Goal: Task Accomplishment & Management: Use online tool/utility

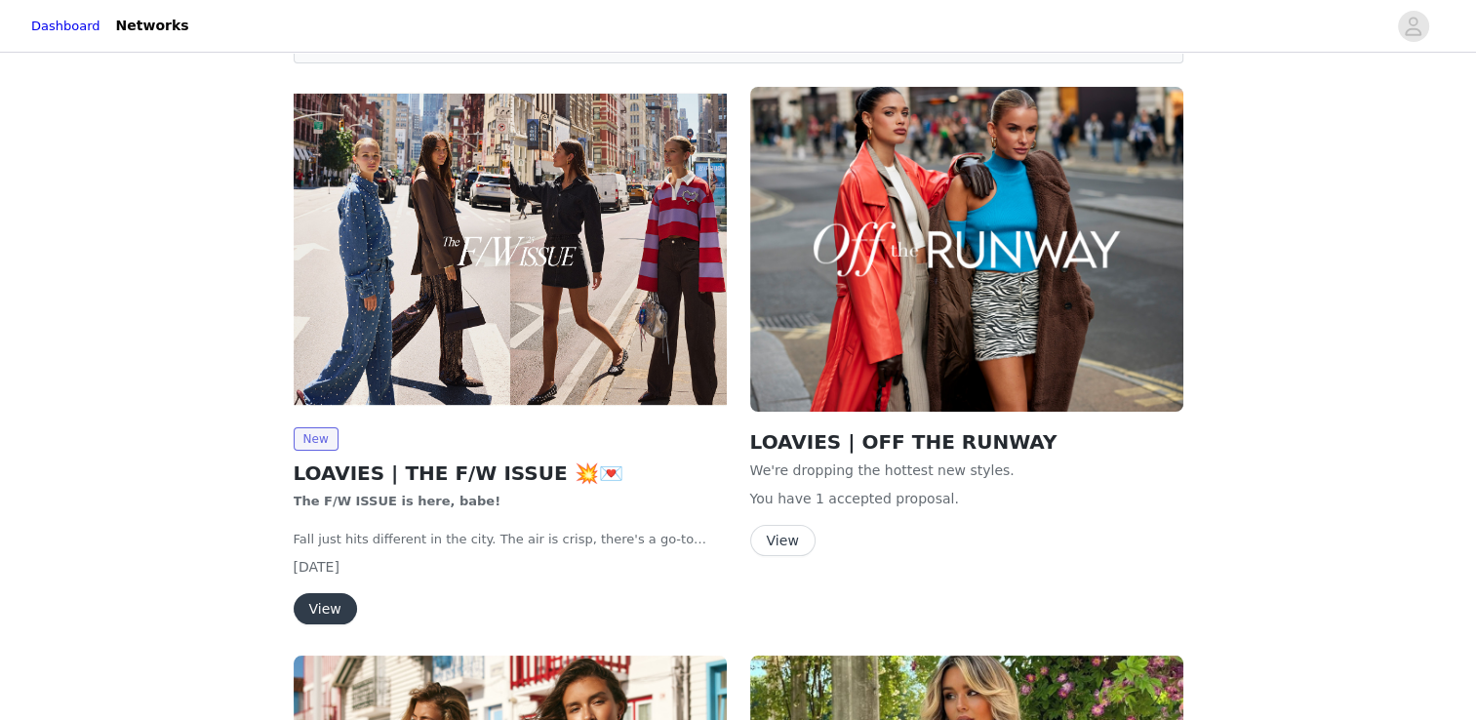
scroll to position [58, 0]
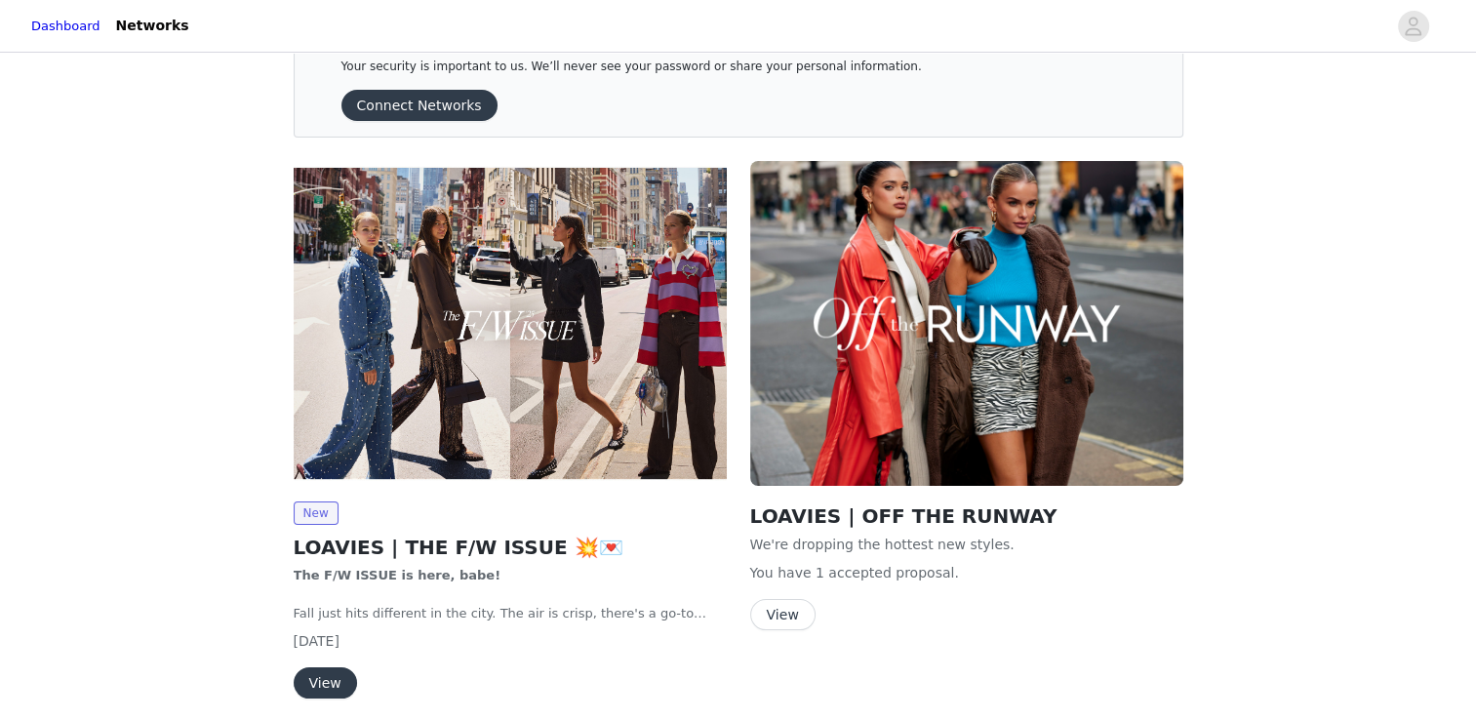
click at [720, 435] on img at bounding box center [510, 323] width 433 height 325
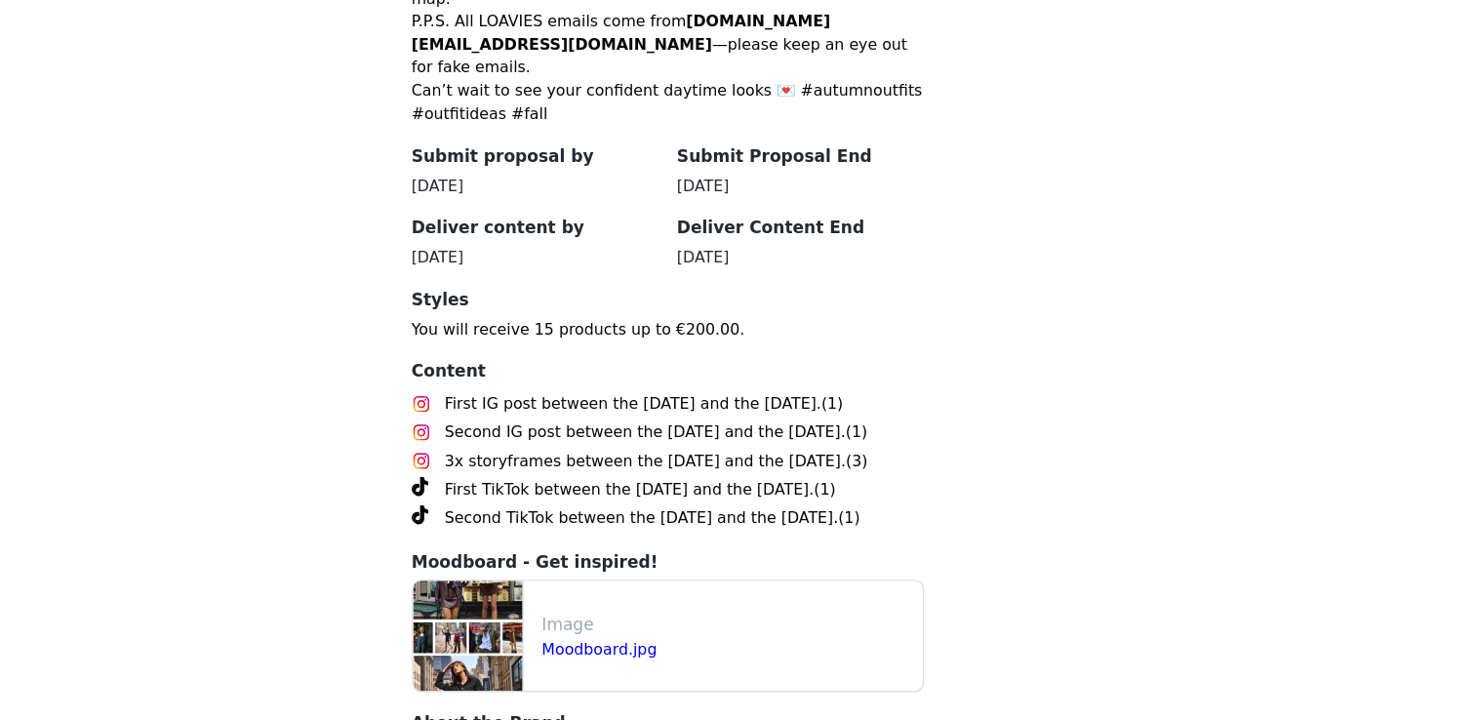
scroll to position [1042, 0]
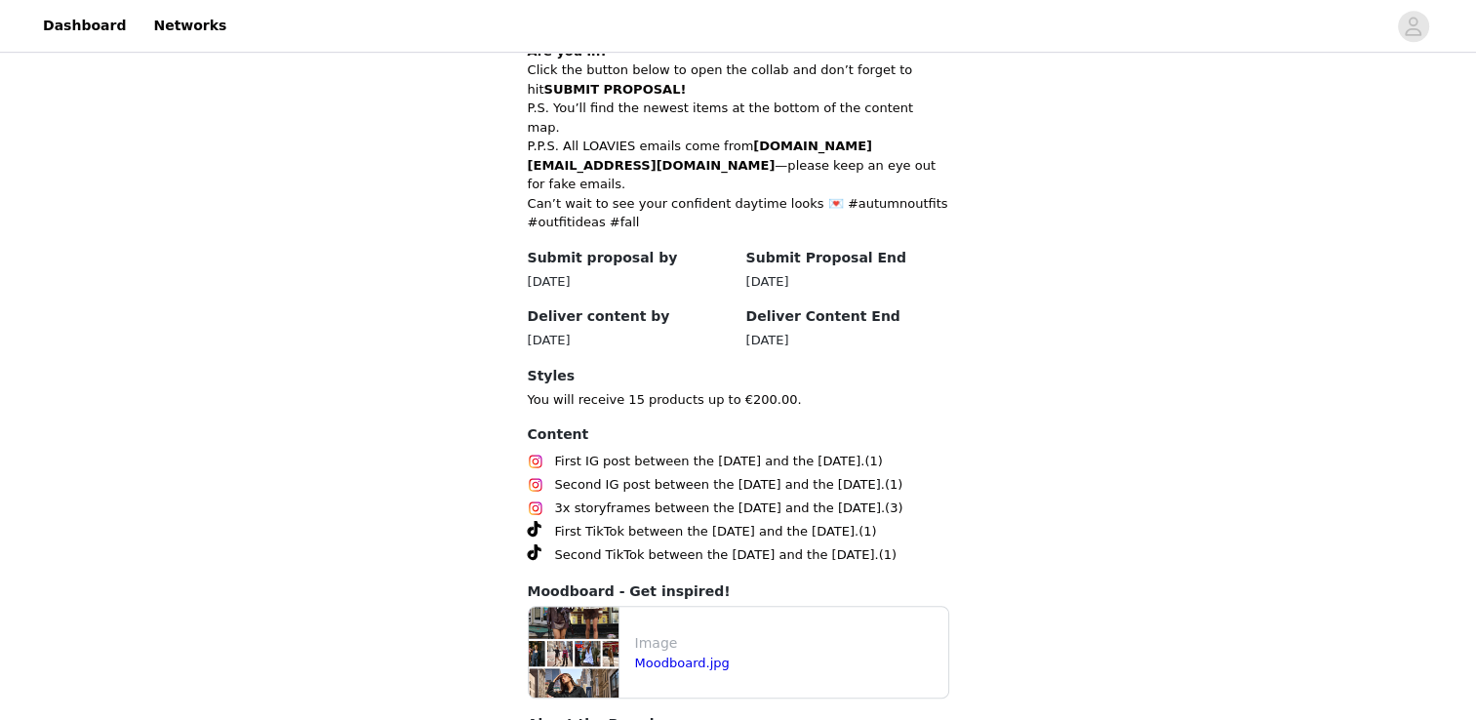
click at [564, 607] on img at bounding box center [574, 652] width 90 height 91
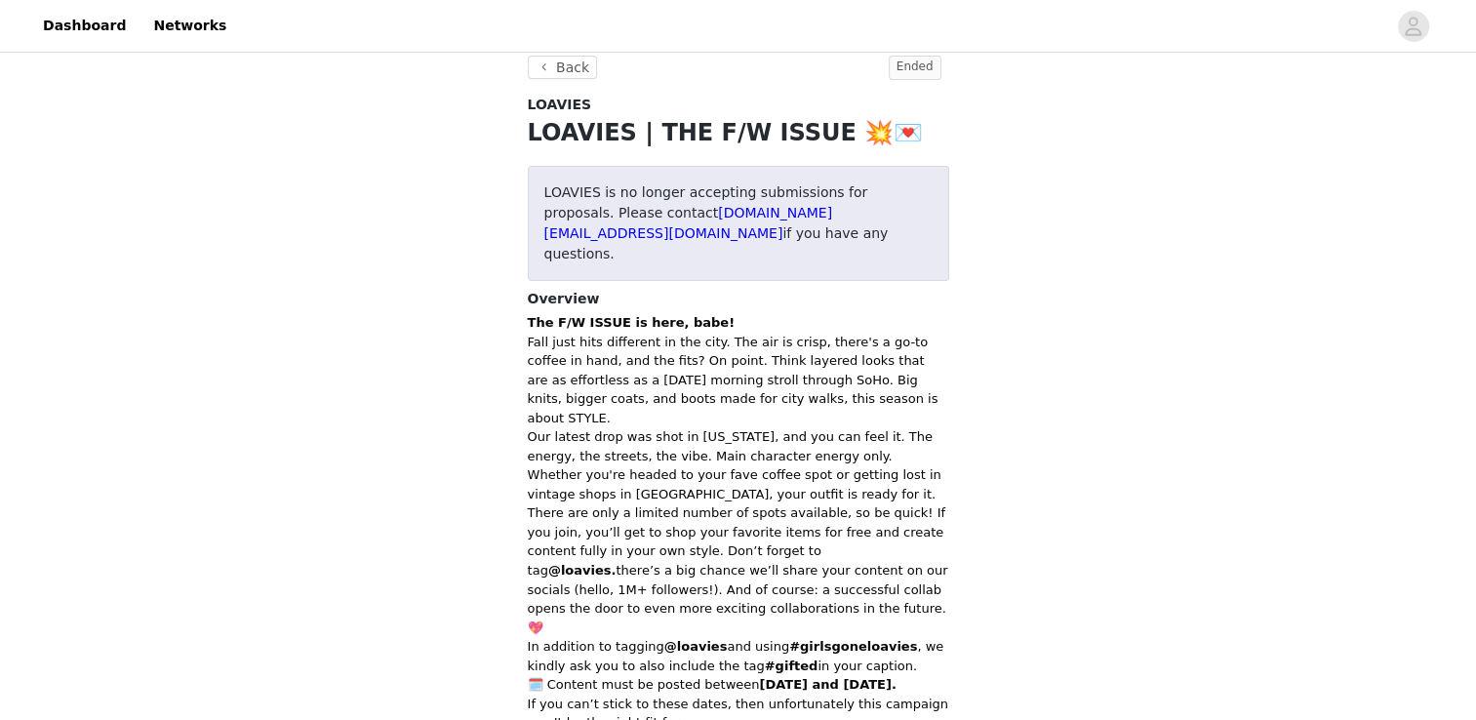
scroll to position [0, 0]
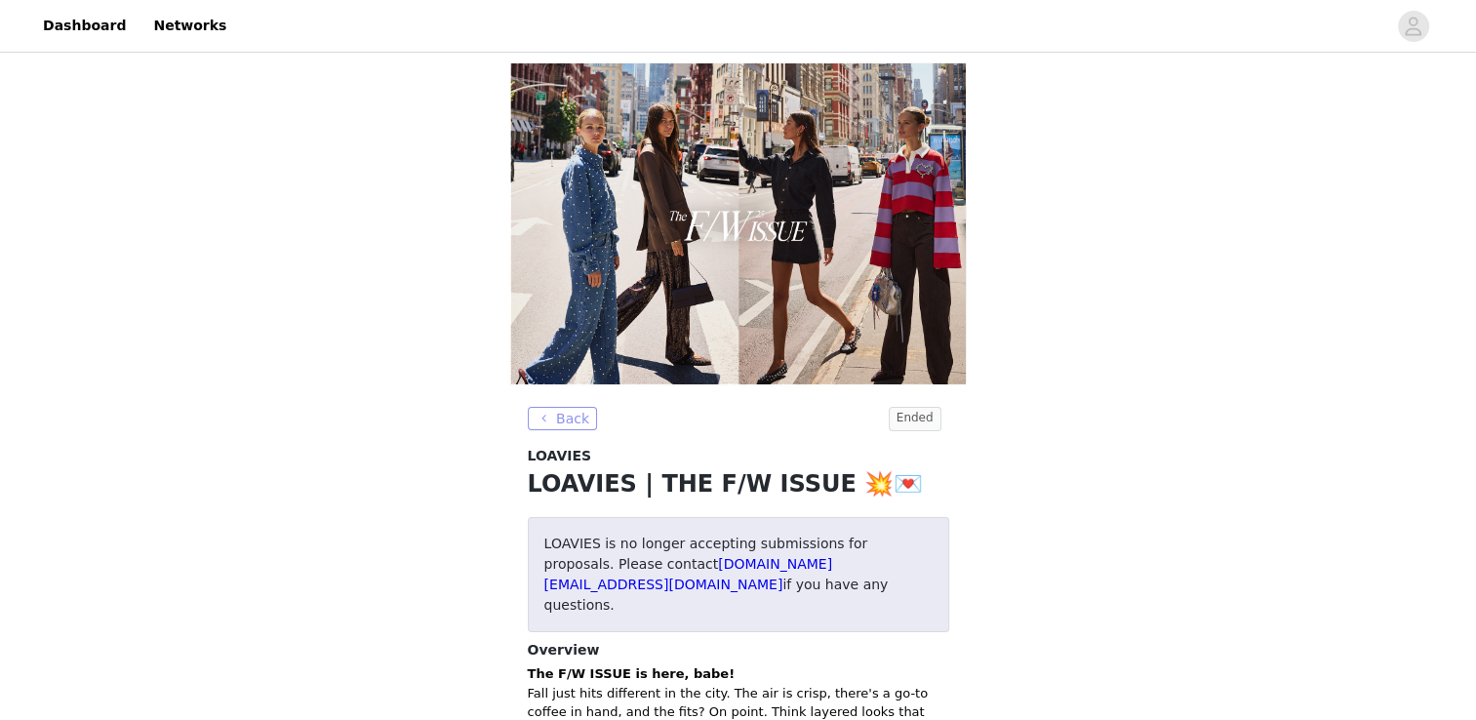
click at [570, 421] on button "Back" at bounding box center [563, 418] width 70 height 23
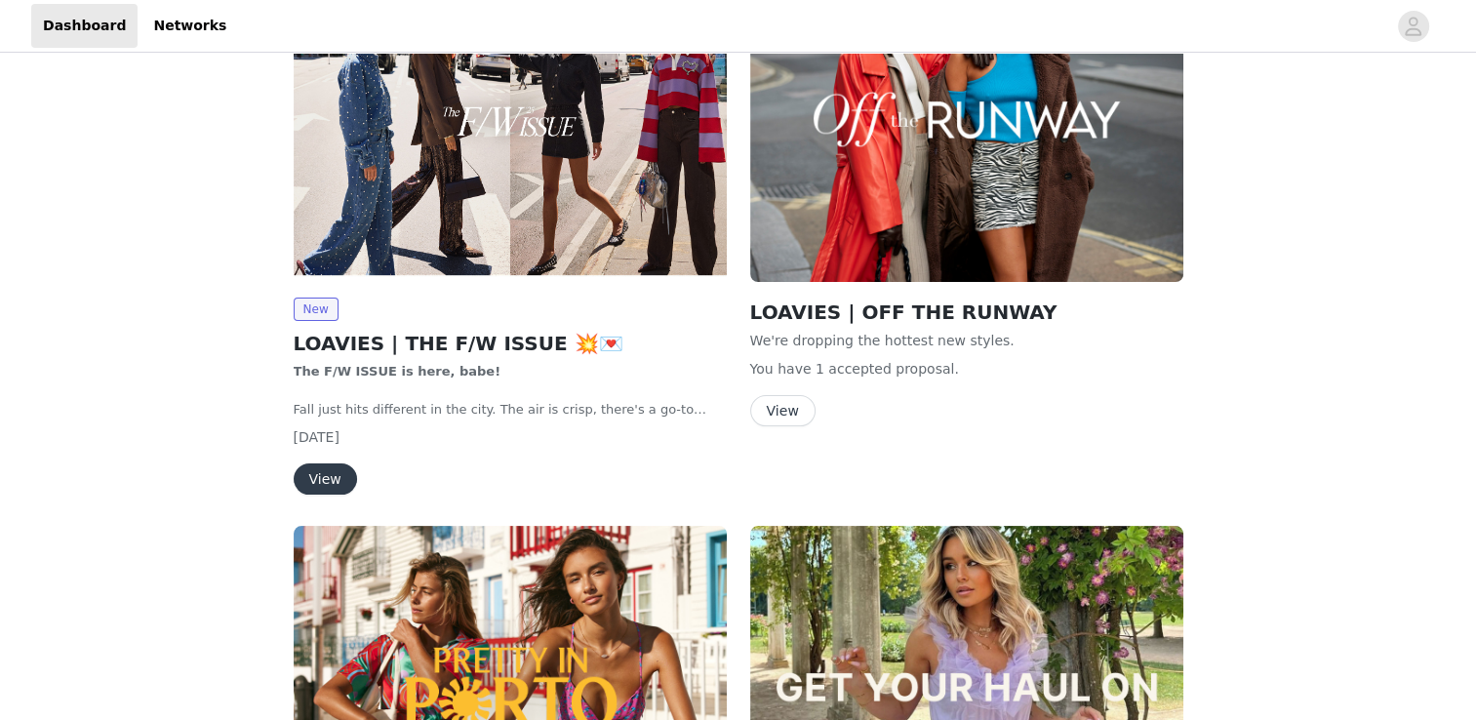
scroll to position [262, 0]
click at [336, 474] on button "View" at bounding box center [325, 477] width 63 height 31
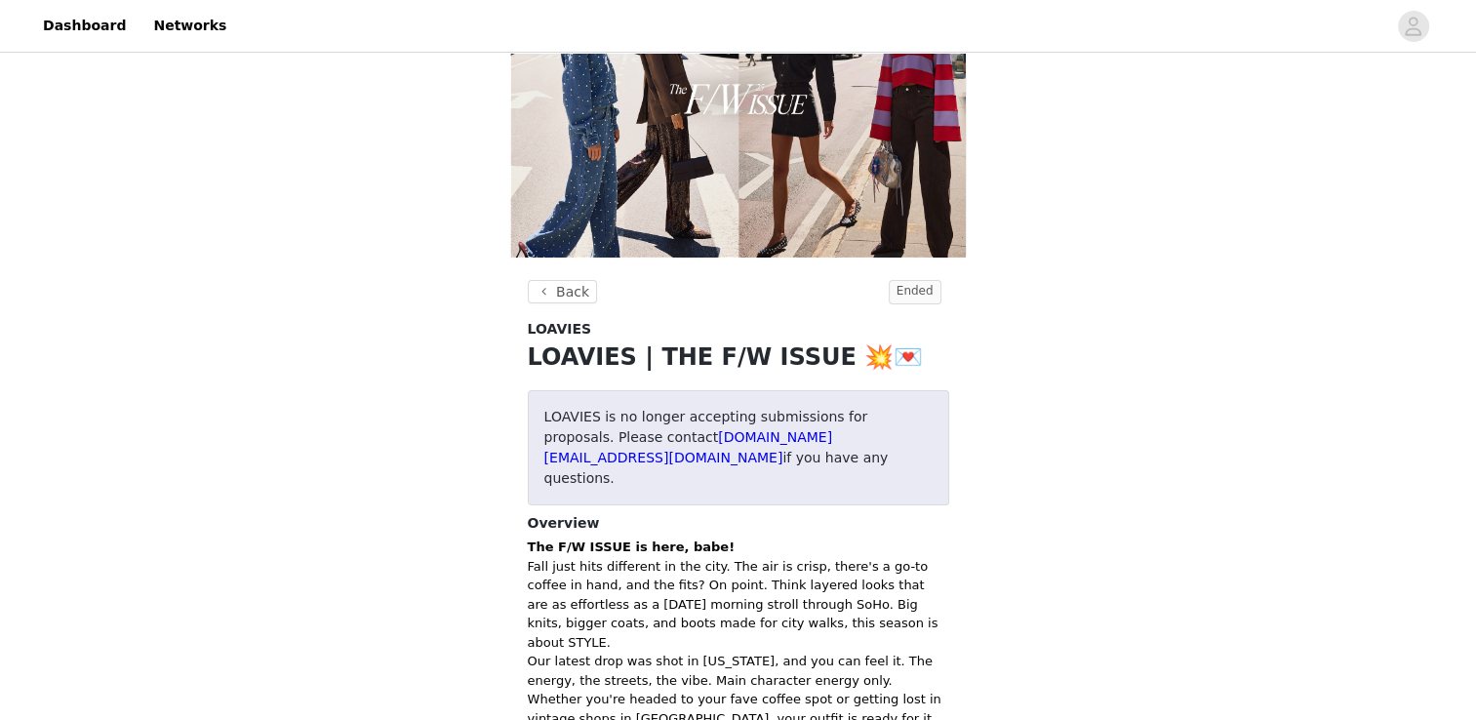
scroll to position [125, 0]
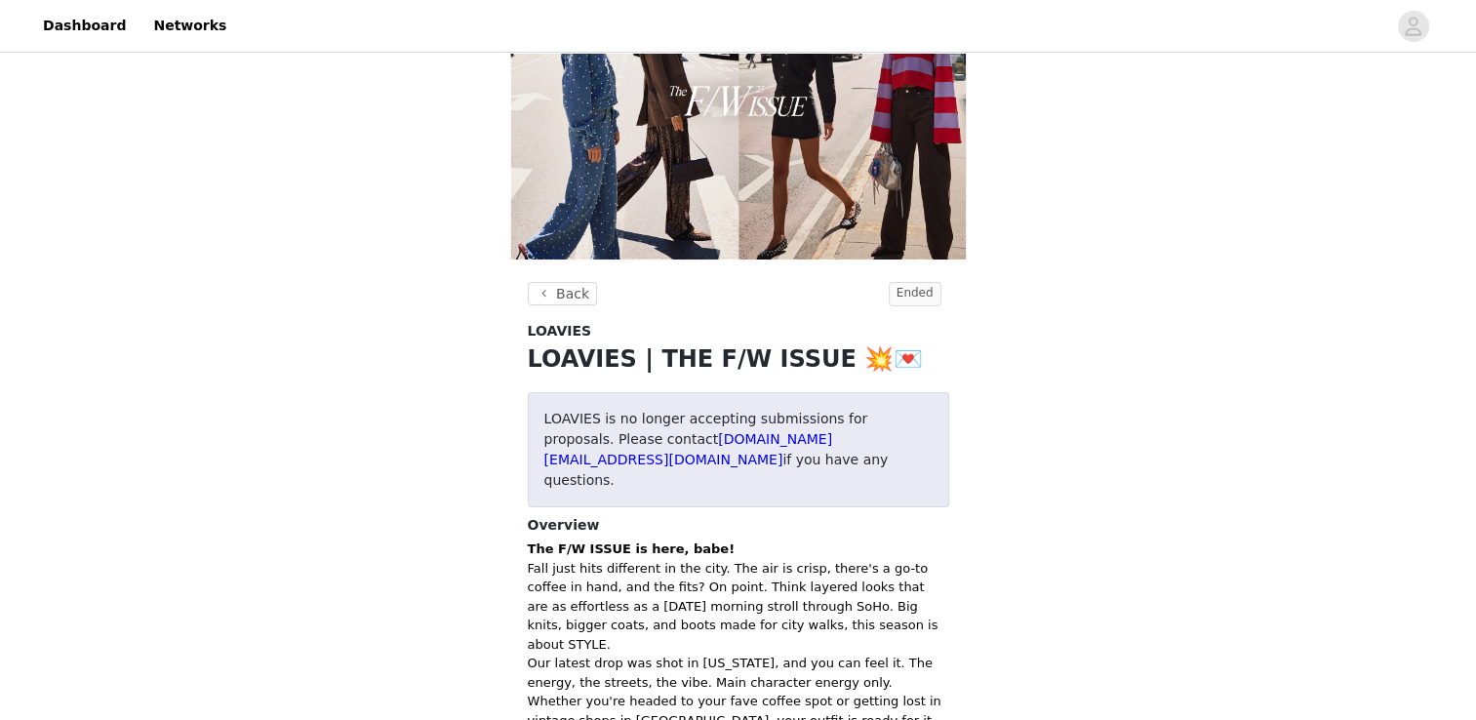
click at [663, 541] on strong "The F/W ISSUE is here, babe!" at bounding box center [632, 548] width 208 height 15
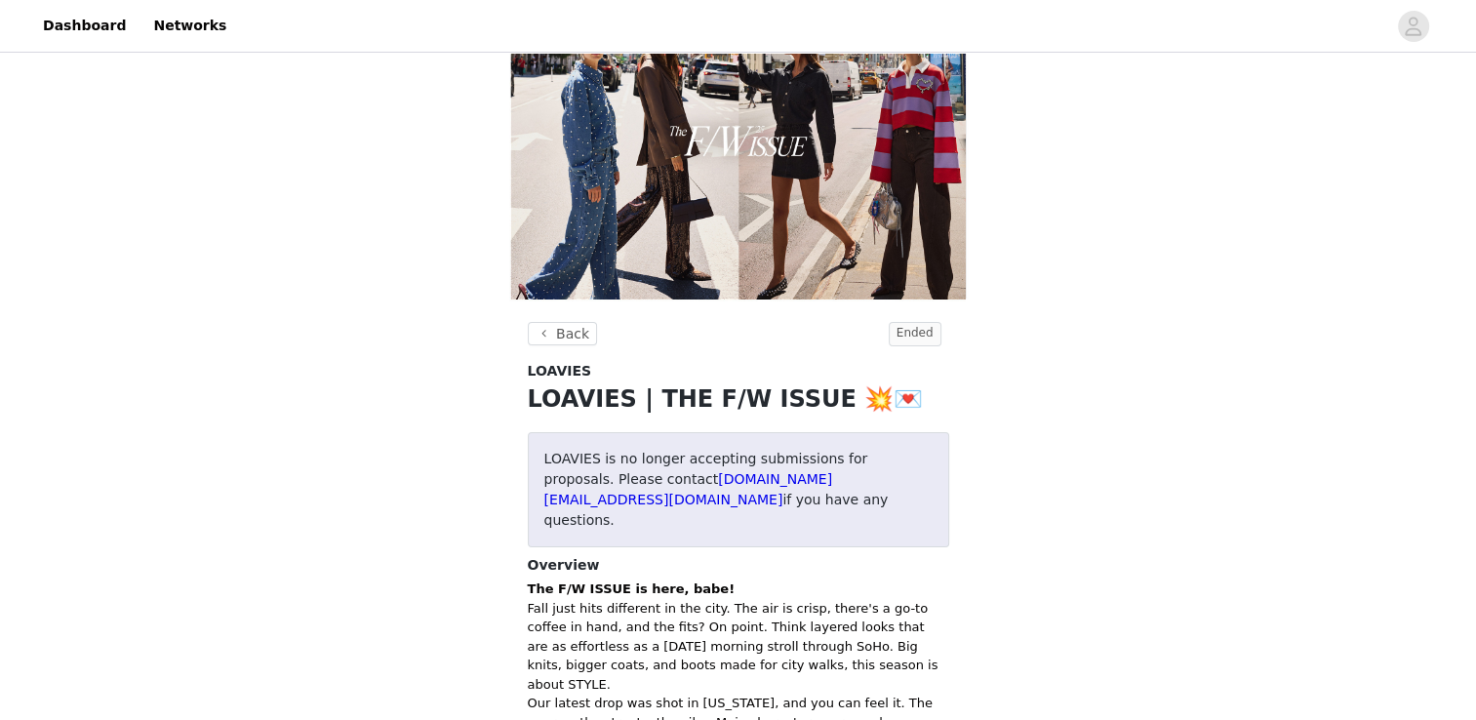
scroll to position [0, 0]
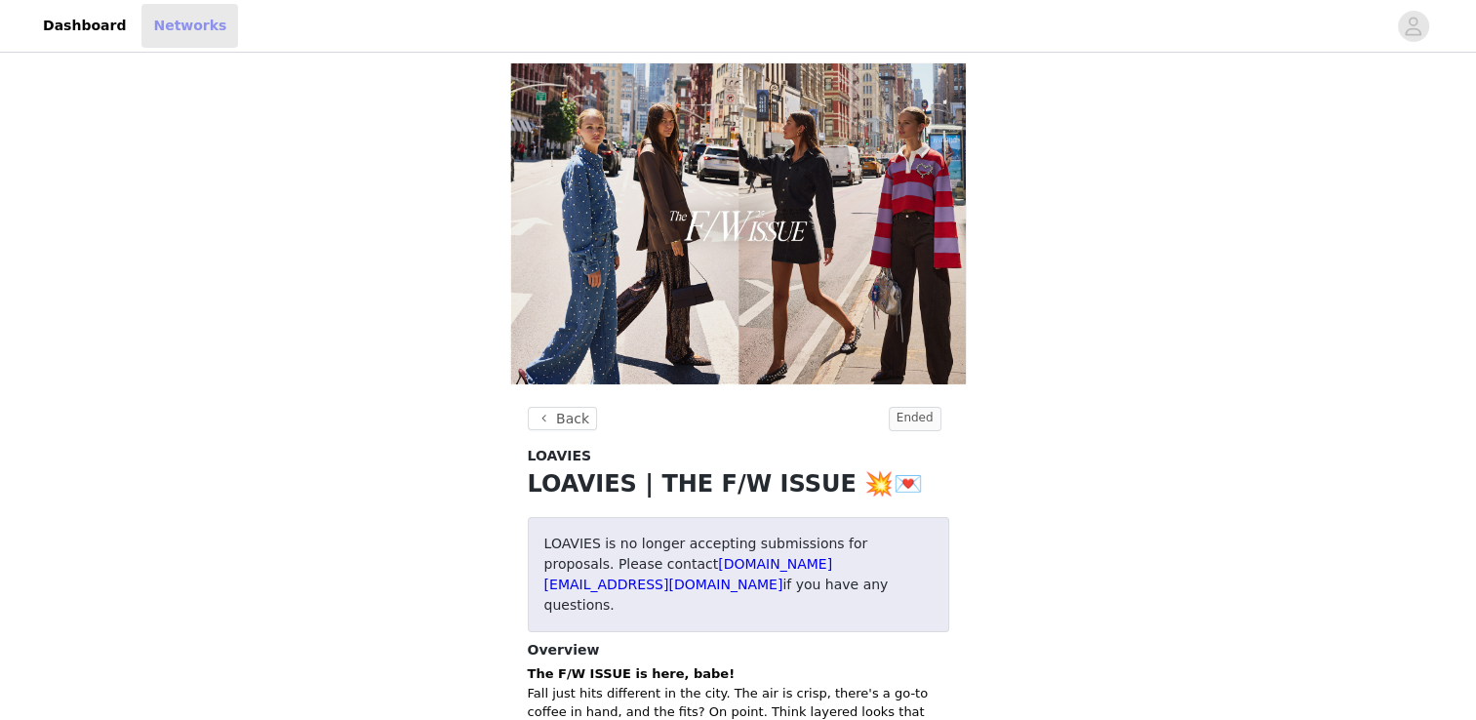
click at [179, 21] on link "Networks" at bounding box center [189, 26] width 97 height 44
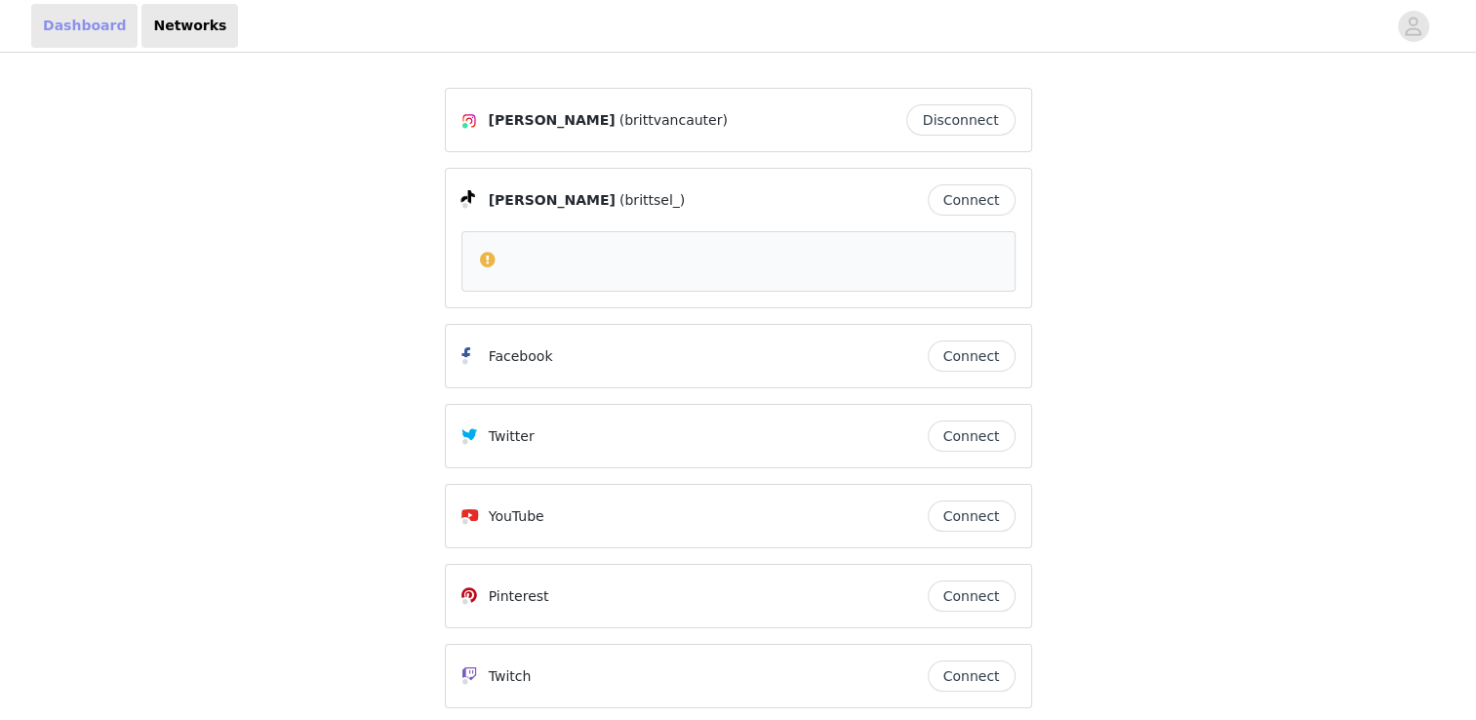
click at [65, 21] on link "Dashboard" at bounding box center [84, 26] width 106 height 44
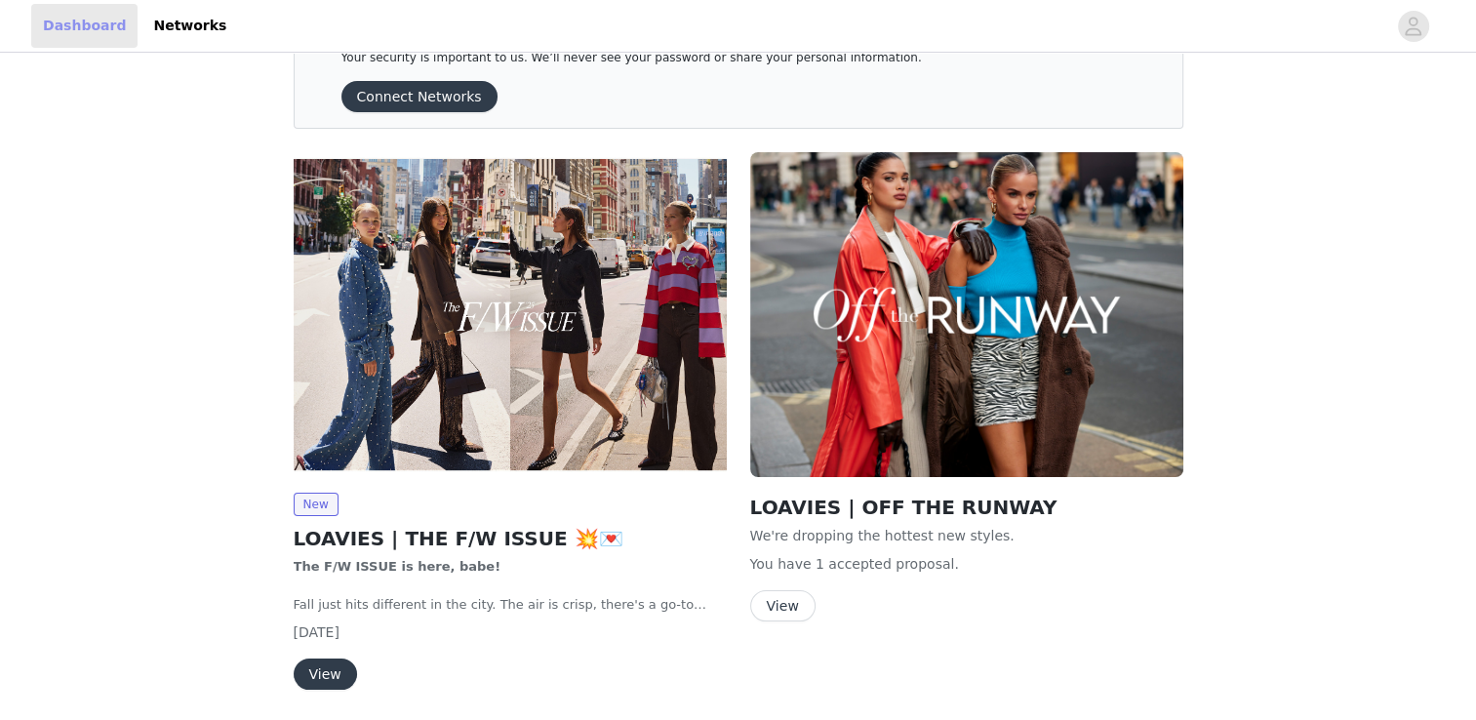
scroll to position [70, 0]
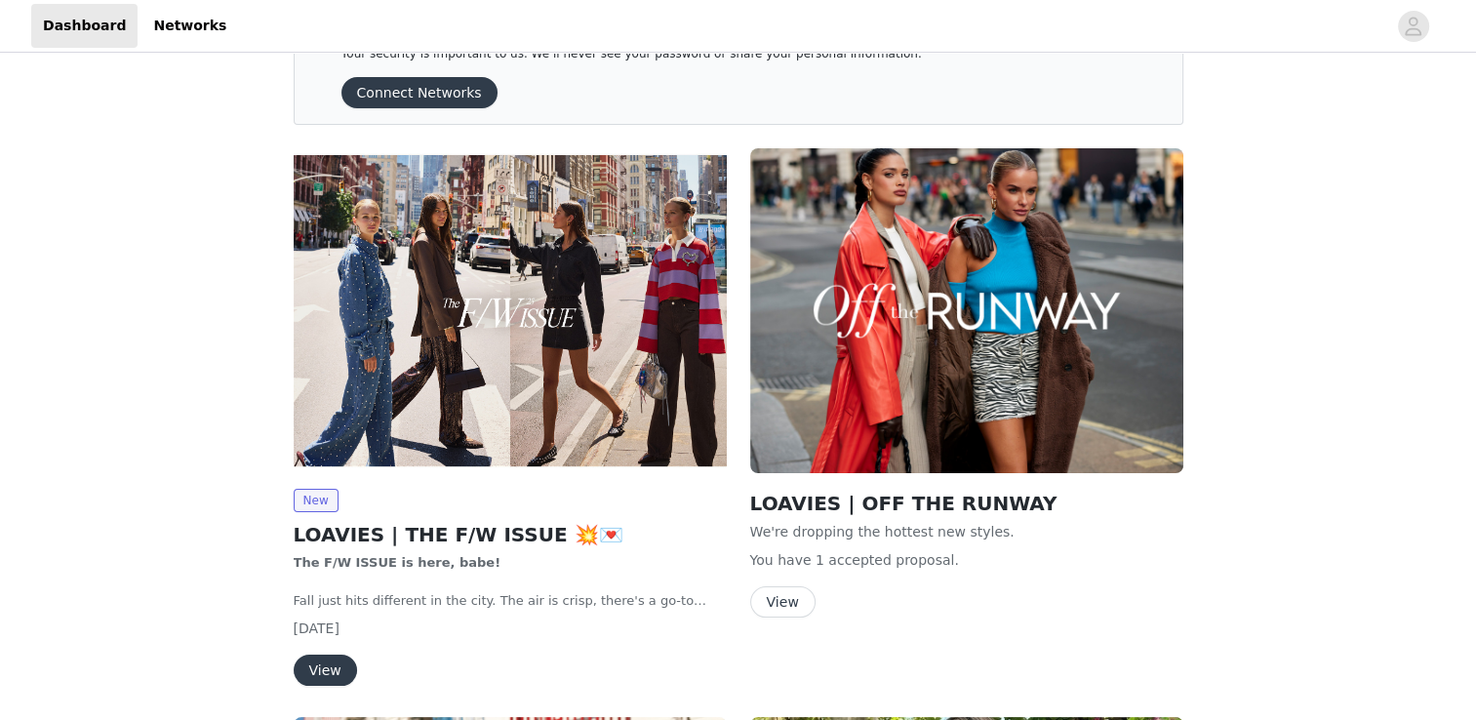
click at [778, 597] on button "View" at bounding box center [782, 601] width 65 height 31
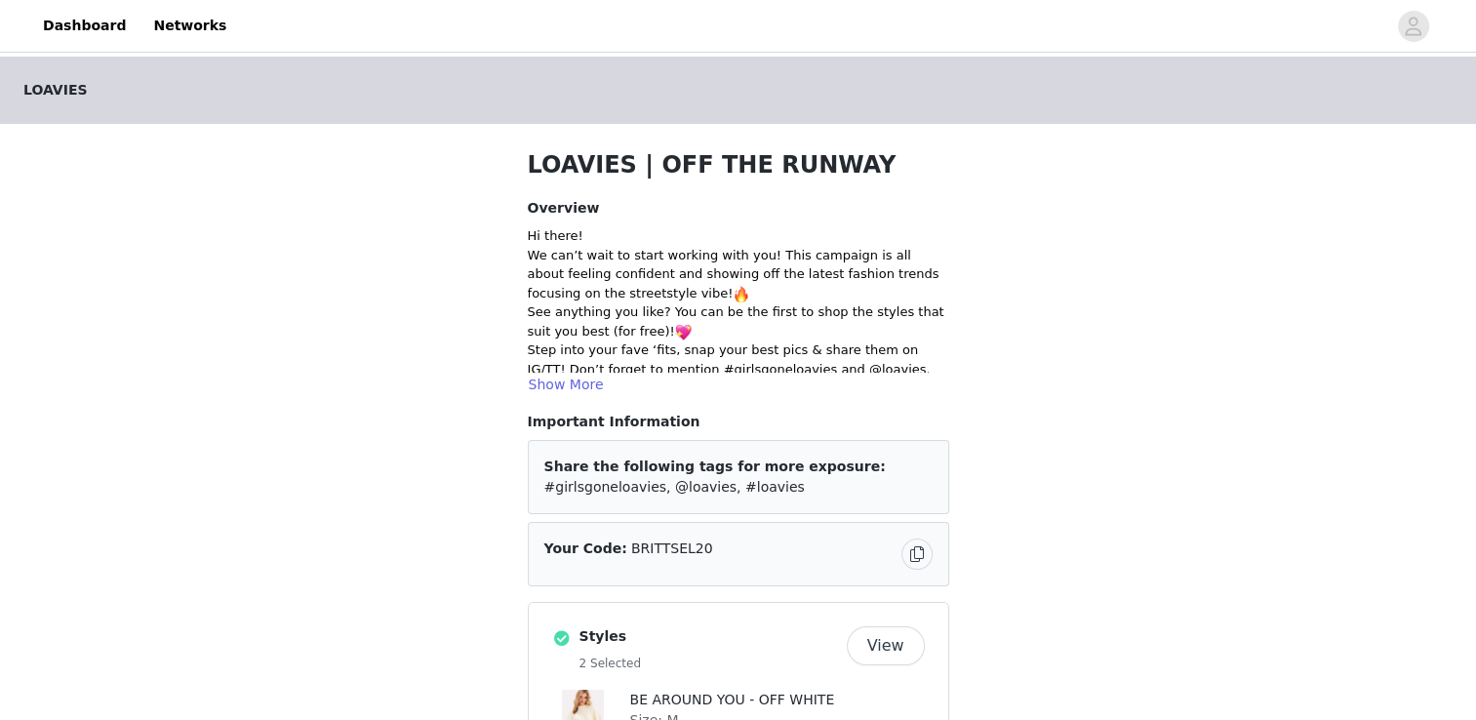
scroll to position [70, 0]
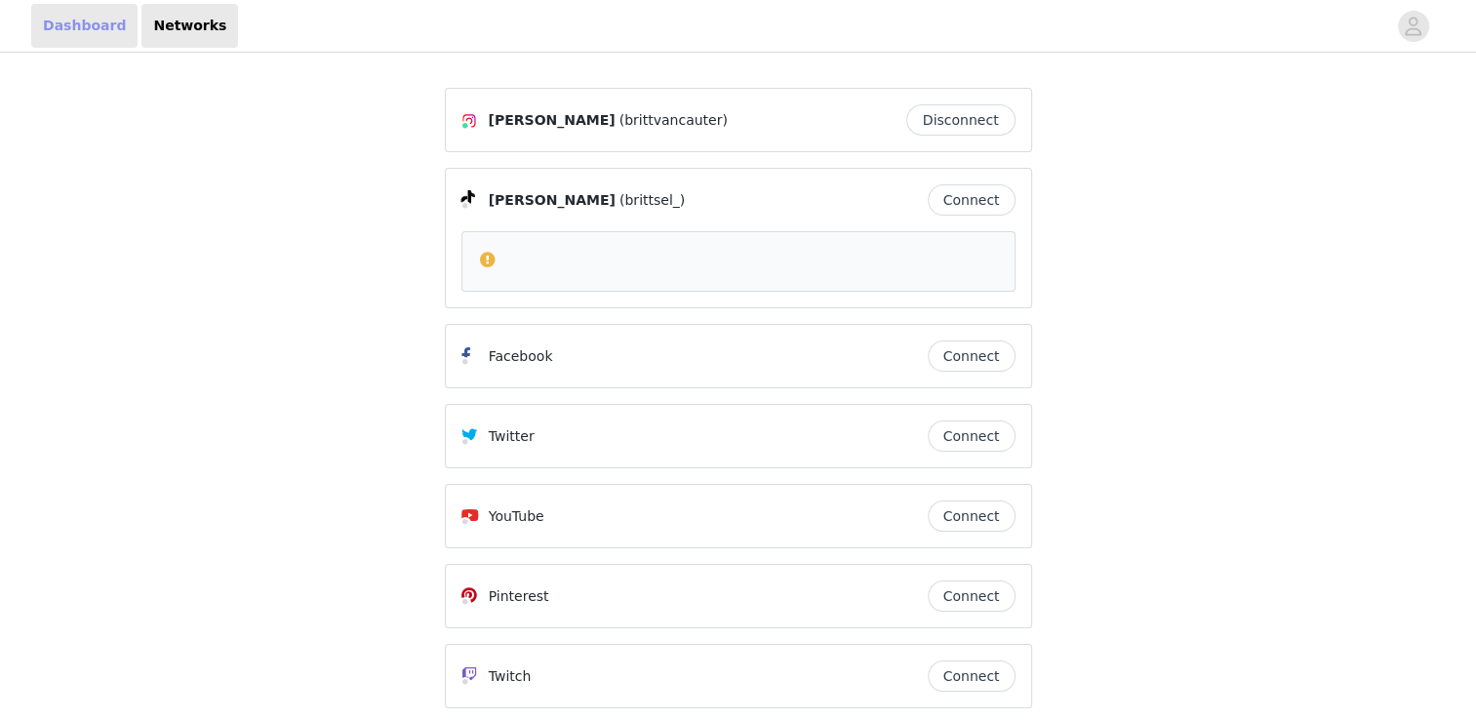
click at [109, 37] on link "Dashboard" at bounding box center [84, 26] width 106 height 44
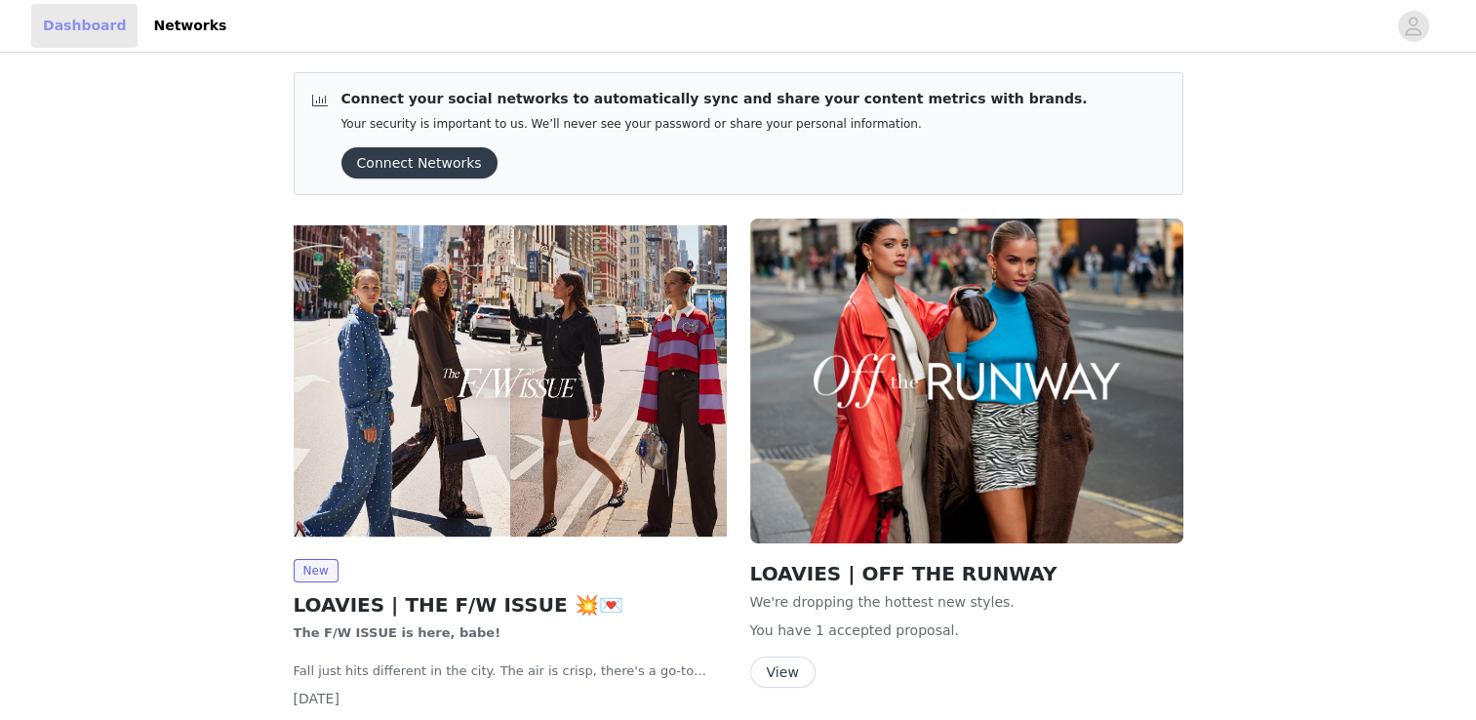
scroll to position [164, 0]
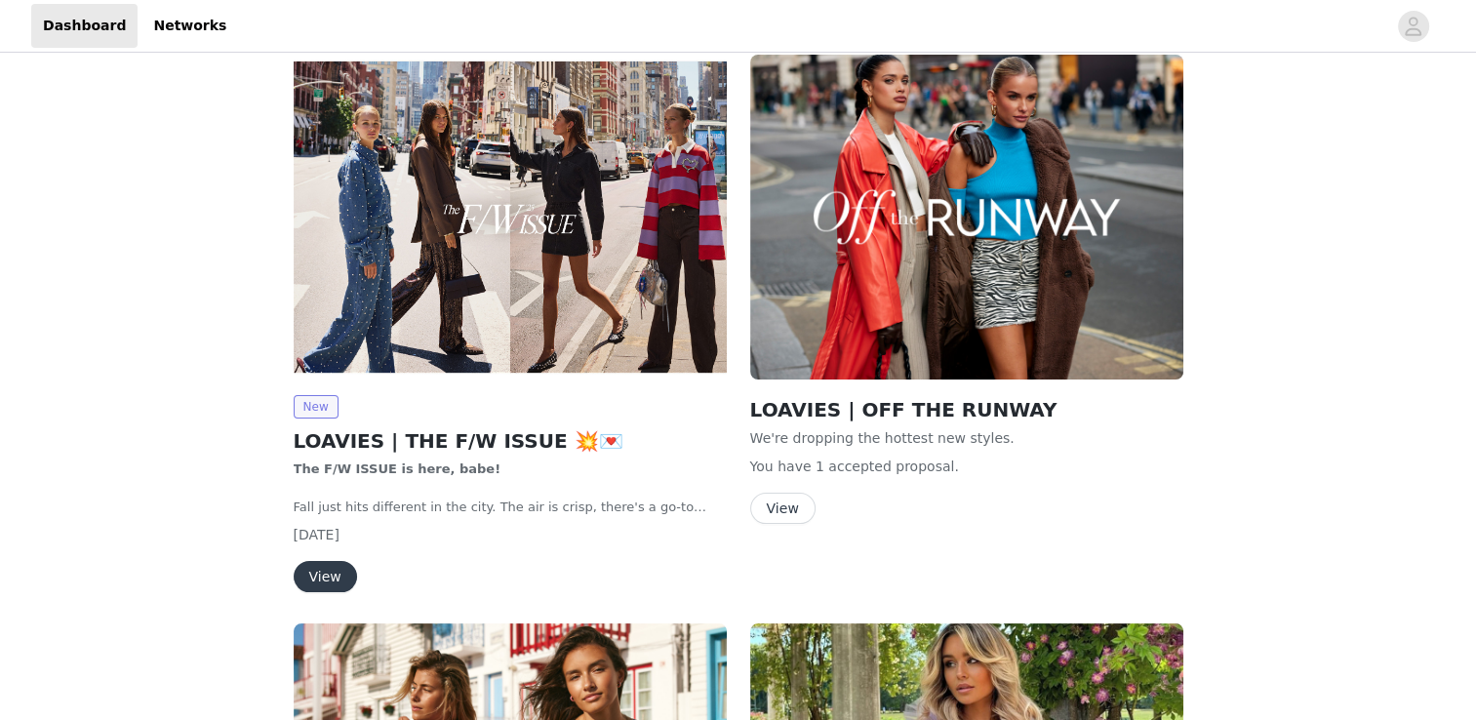
click at [320, 407] on span "New" at bounding box center [316, 406] width 45 height 23
click at [330, 566] on button "View" at bounding box center [325, 576] width 63 height 31
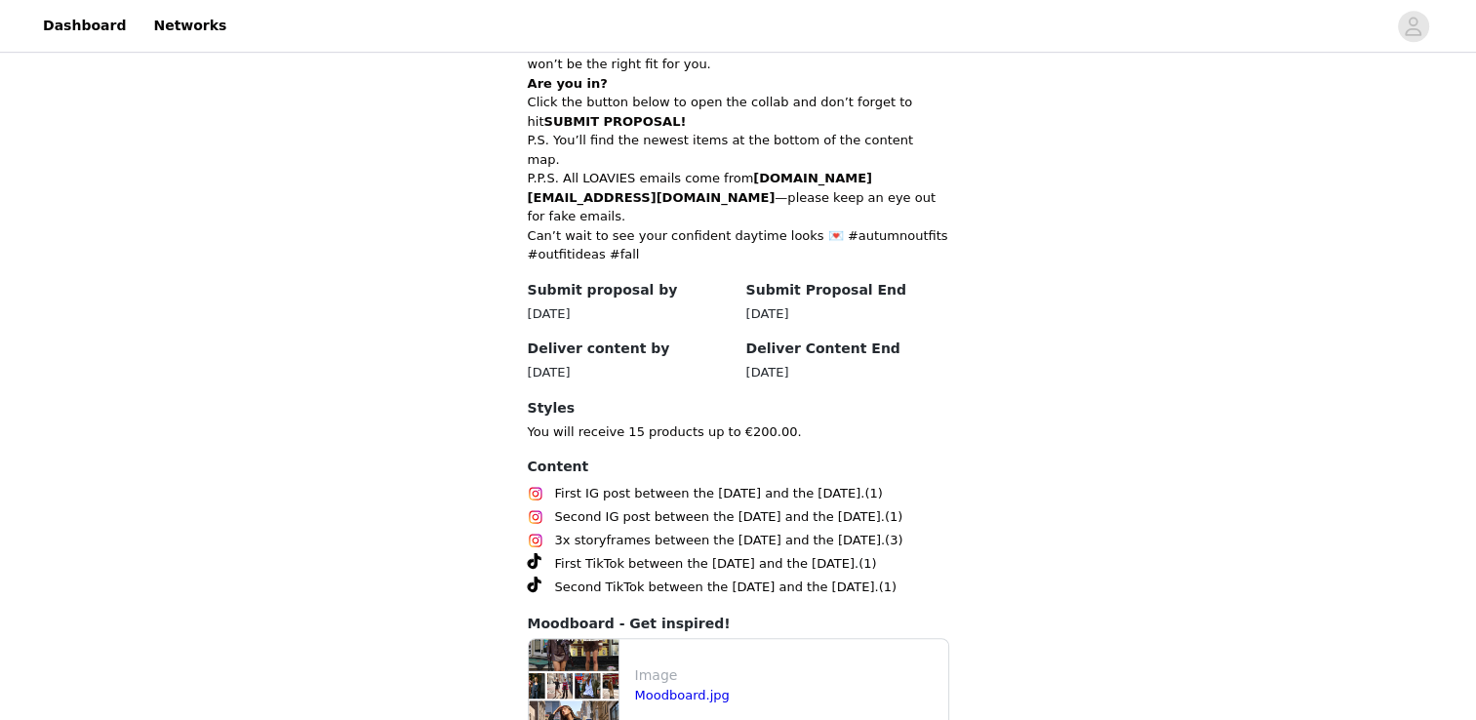
scroll to position [1044, 0]
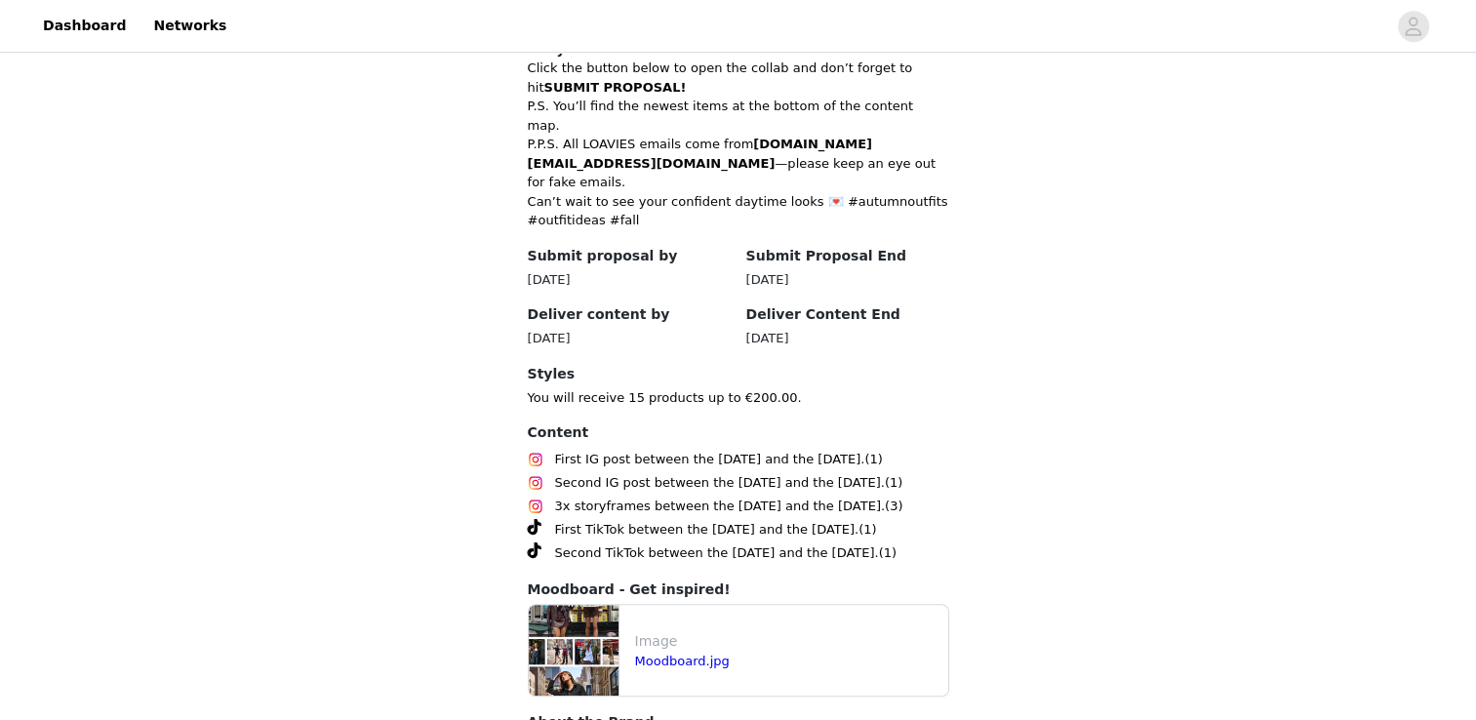
click at [687, 712] on h4 "About the Brand" at bounding box center [738, 722] width 421 height 20
